Goal: Obtain resource: Obtain resource

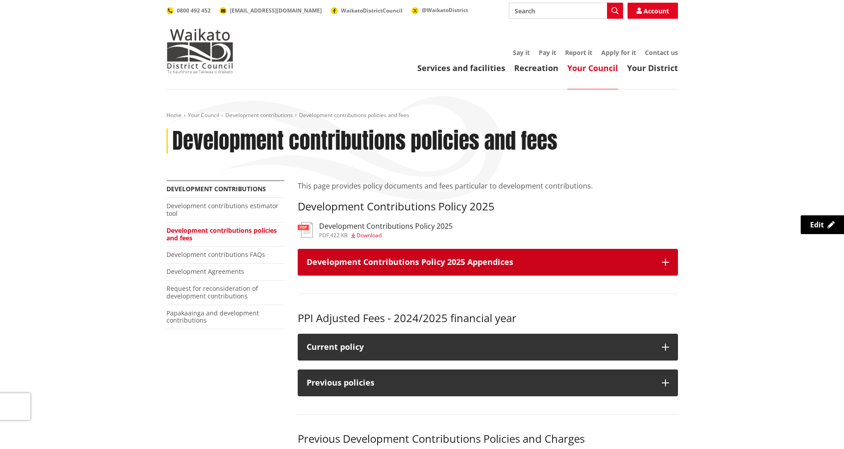
click at [587, 260] on h3 "Development Contributions Policy 2025 Appendices" at bounding box center [480, 262] width 346 height 9
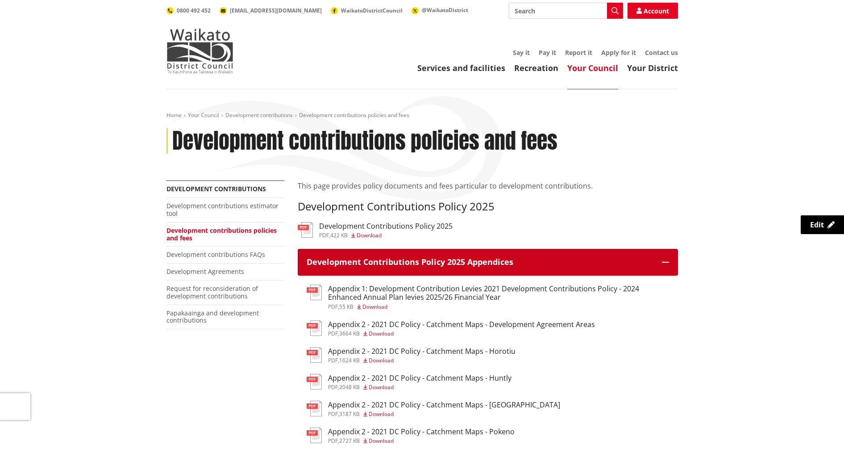
click at [587, 260] on h3 "Development Contributions Policy 2025 Appendices" at bounding box center [480, 262] width 346 height 9
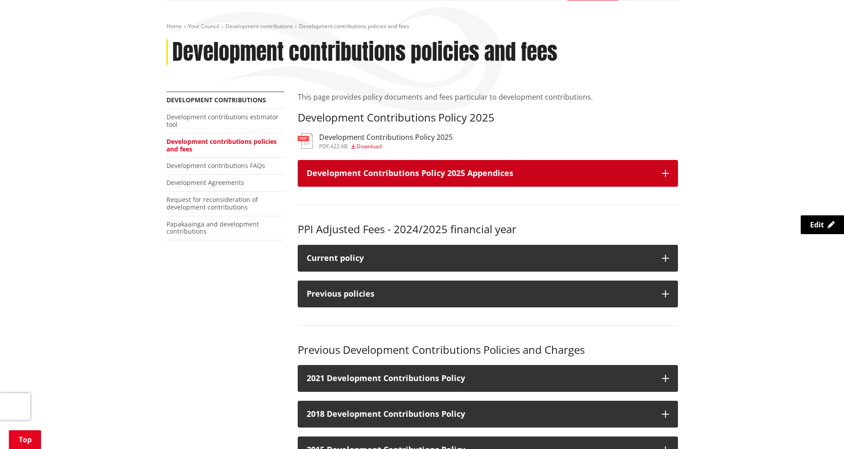
scroll to position [91, 0]
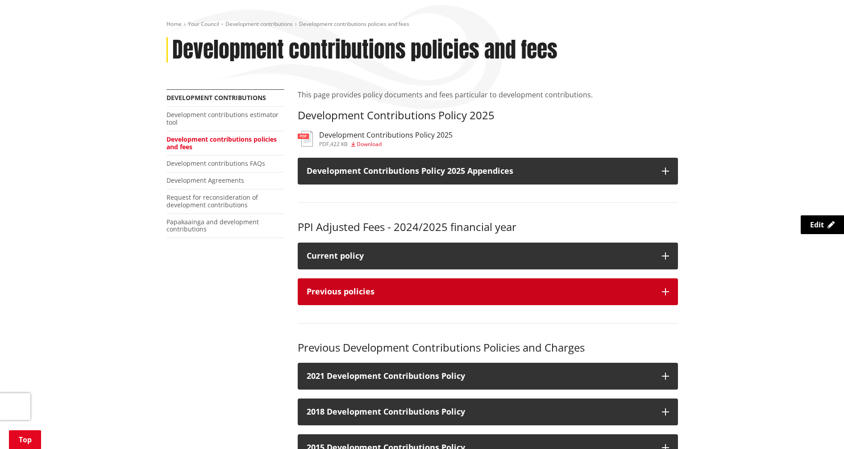
click at [617, 298] on button "Previous policies" at bounding box center [488, 291] width 380 height 27
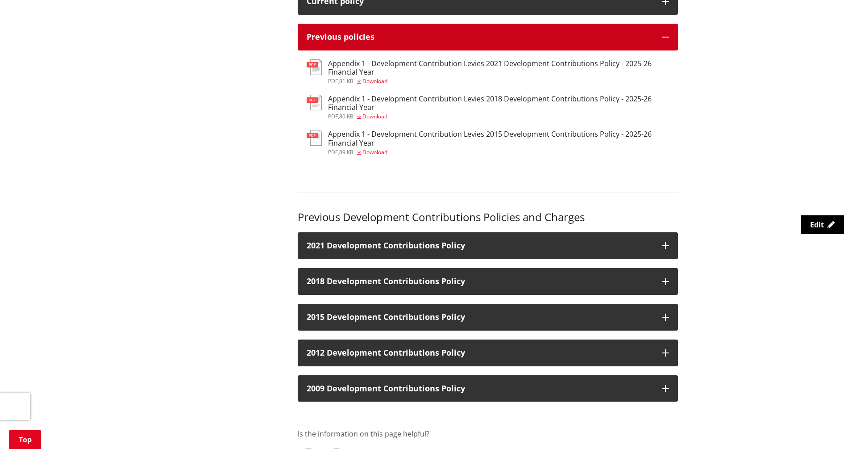
scroll to position [346, 0]
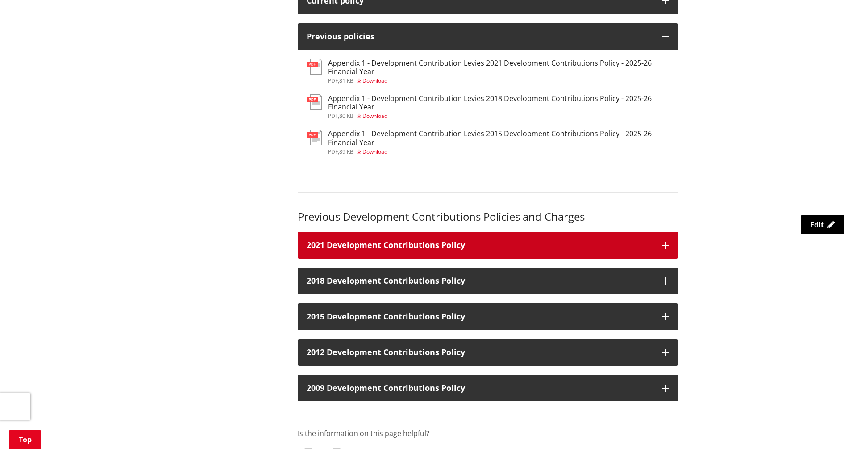
click at [618, 246] on h3 "2021 Development Contributions Policy" at bounding box center [480, 245] width 346 height 9
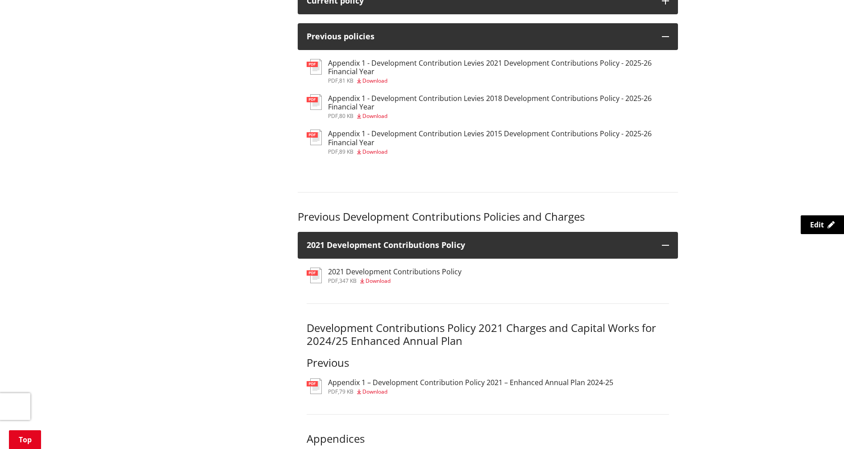
click at [423, 274] on h3 "2021 Development Contributions Policy" at bounding box center [394, 271] width 133 height 8
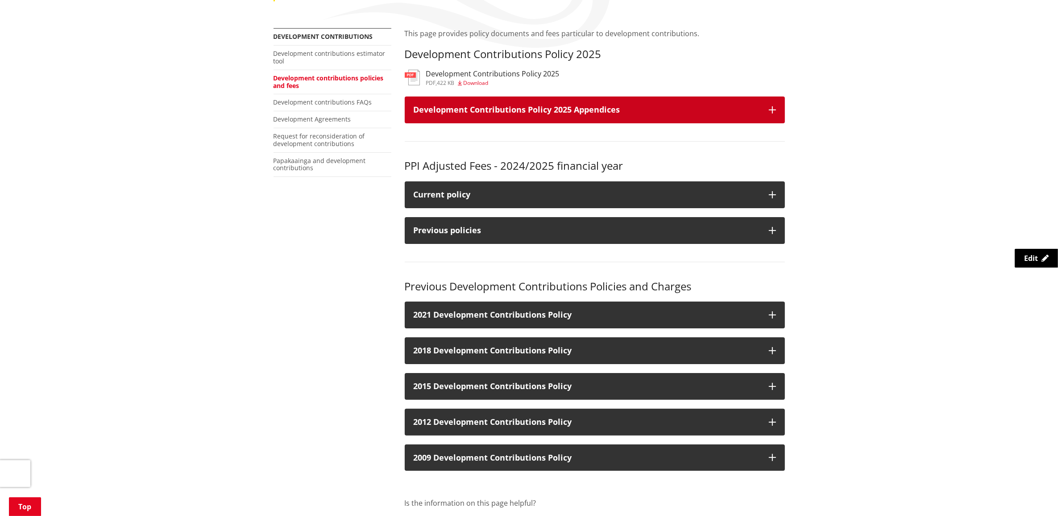
scroll to position [108, 0]
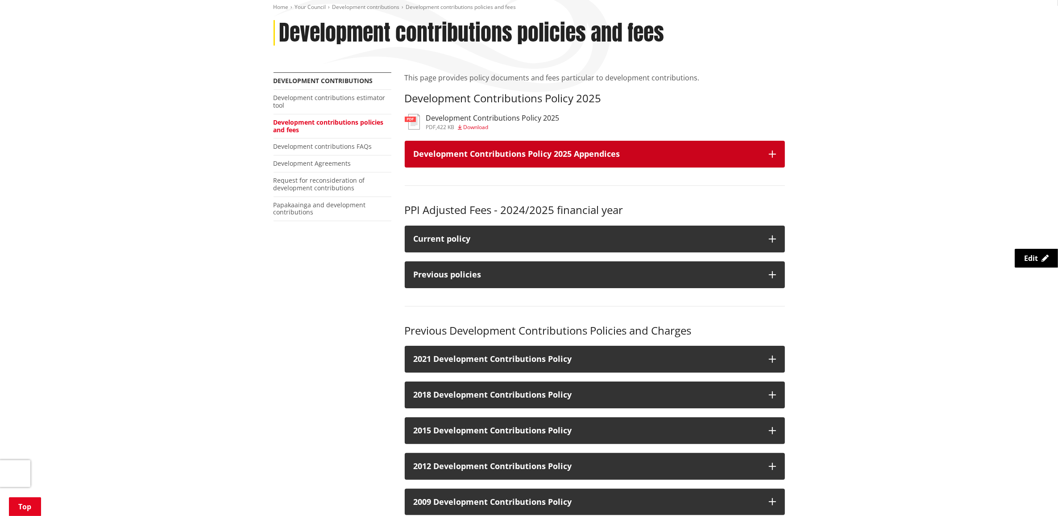
click at [771, 152] on icon "button" at bounding box center [772, 153] width 7 height 7
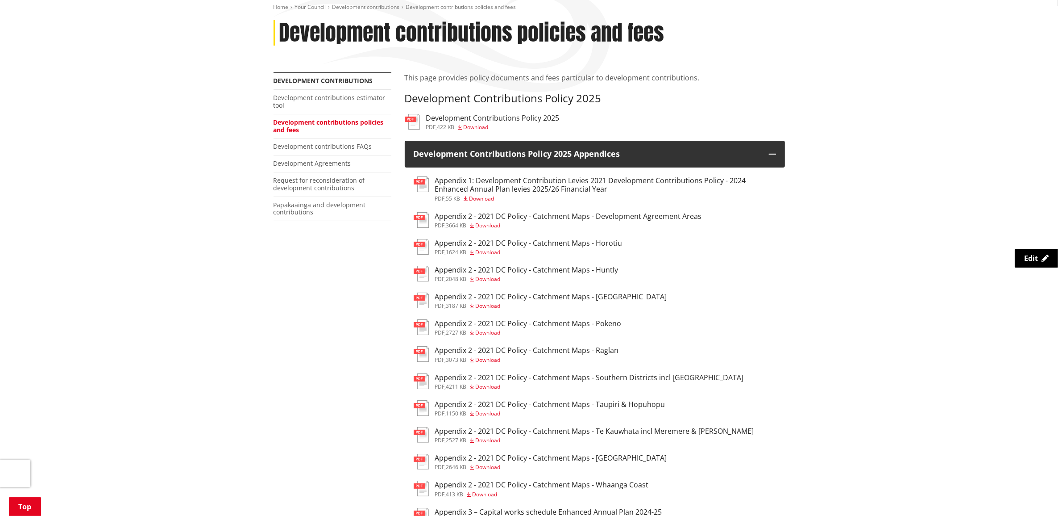
click at [475, 121] on h3 "Development Contributions Policy 2025" at bounding box center [492, 118] width 133 height 8
